Goal: Task Accomplishment & Management: Use online tool/utility

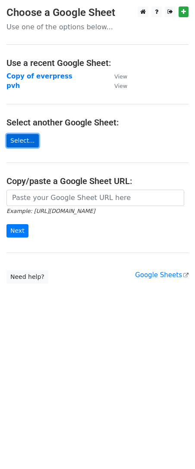
click at [19, 138] on link "Select..." at bounding box center [22, 140] width 32 height 13
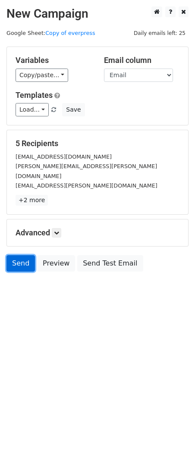
click at [22, 261] on link "Send" at bounding box center [20, 263] width 28 height 16
